Goal: Find specific page/section: Find specific page/section

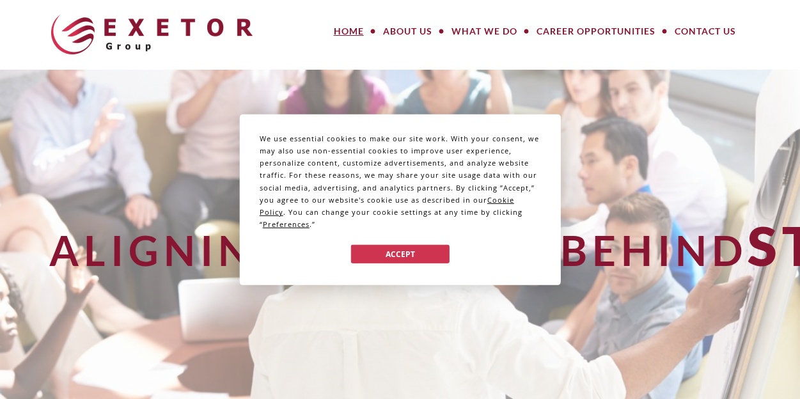
click at [402, 58] on div "We use essential cookies to make our site work. With your consent, we may also …" at bounding box center [400, 199] width 800 height 399
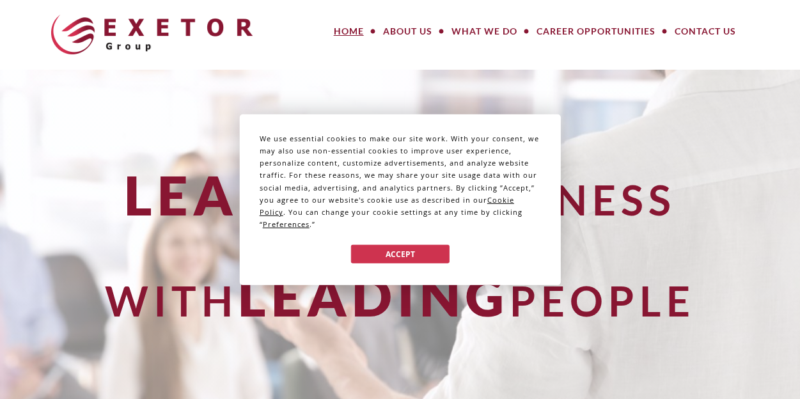
click at [399, 34] on div "We use essential cookies to make our site work. With your consent, we may also …" at bounding box center [400, 199] width 800 height 399
click at [391, 255] on button "Accept" at bounding box center [400, 254] width 99 height 19
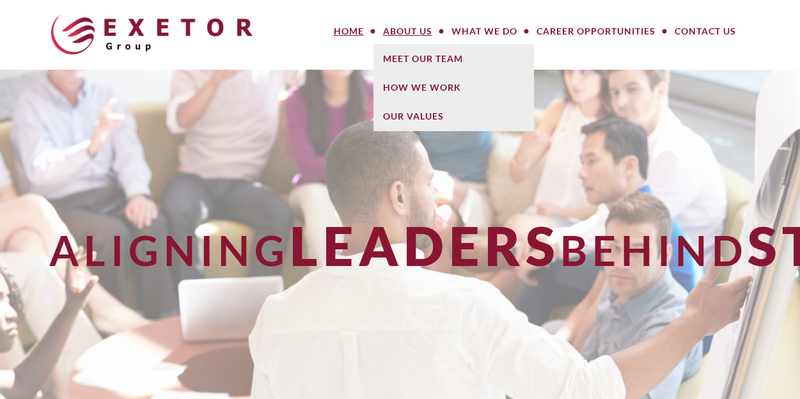
click at [398, 28] on link "About Us" at bounding box center [408, 32] width 68 height 26
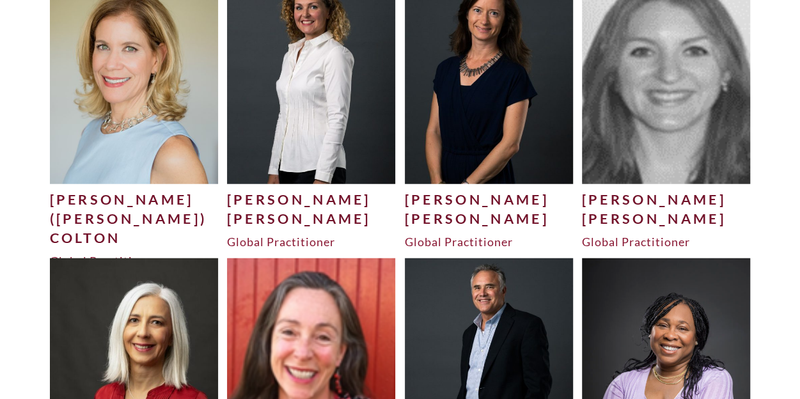
scroll to position [3208, 0]
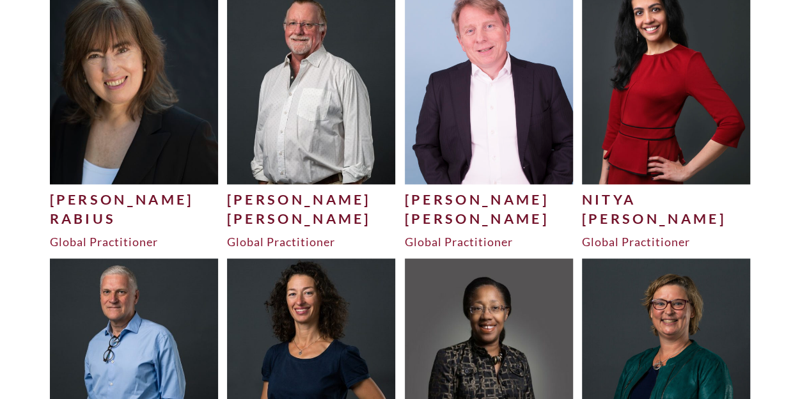
click at [285, 214] on div "Robinson" at bounding box center [311, 218] width 169 height 19
